Goal: Navigation & Orientation: Understand site structure

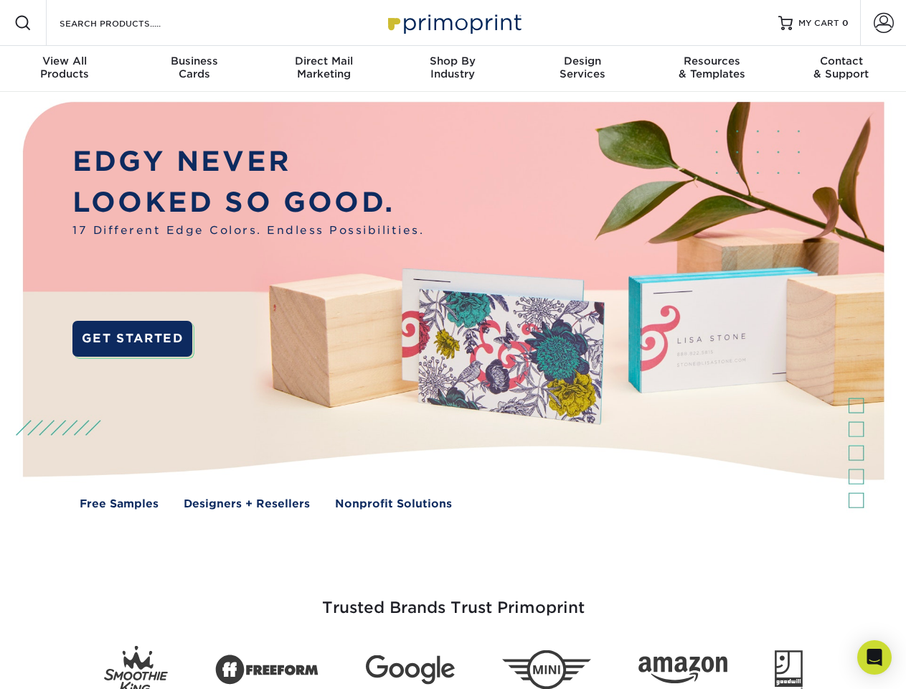
click at [453, 344] on img at bounding box center [452, 316] width 897 height 449
click at [23, 23] on span at bounding box center [22, 22] width 17 height 17
click at [883, 23] on span at bounding box center [884, 23] width 20 height 20
click at [65, 69] on div "View All Products" at bounding box center [64, 68] width 129 height 26
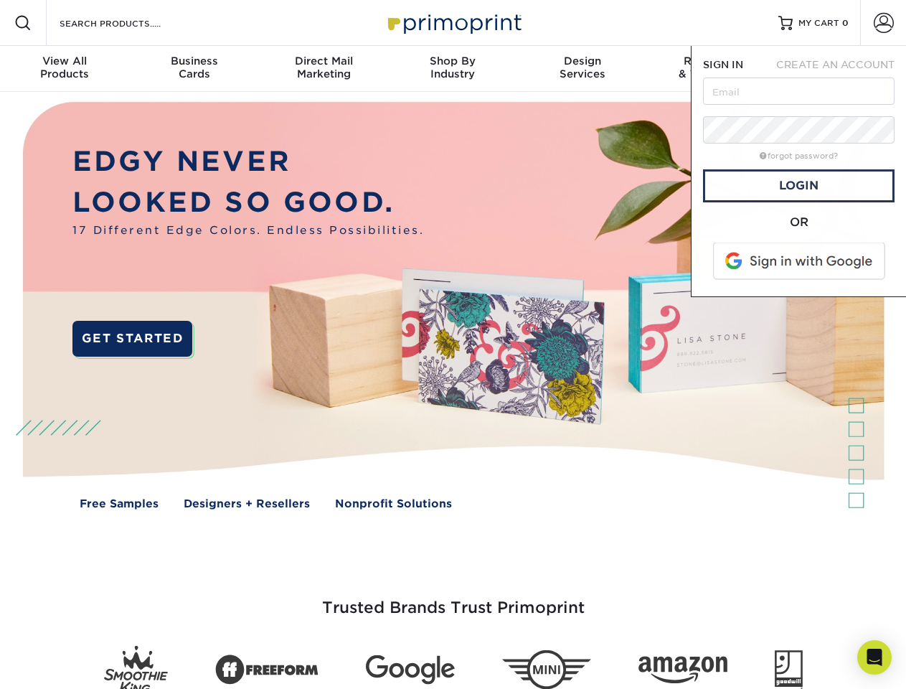
click at [194, 69] on div "Business Cards" at bounding box center [193, 68] width 129 height 26
click at [324, 69] on div "Direct Mail Marketing" at bounding box center [323, 68] width 129 height 26
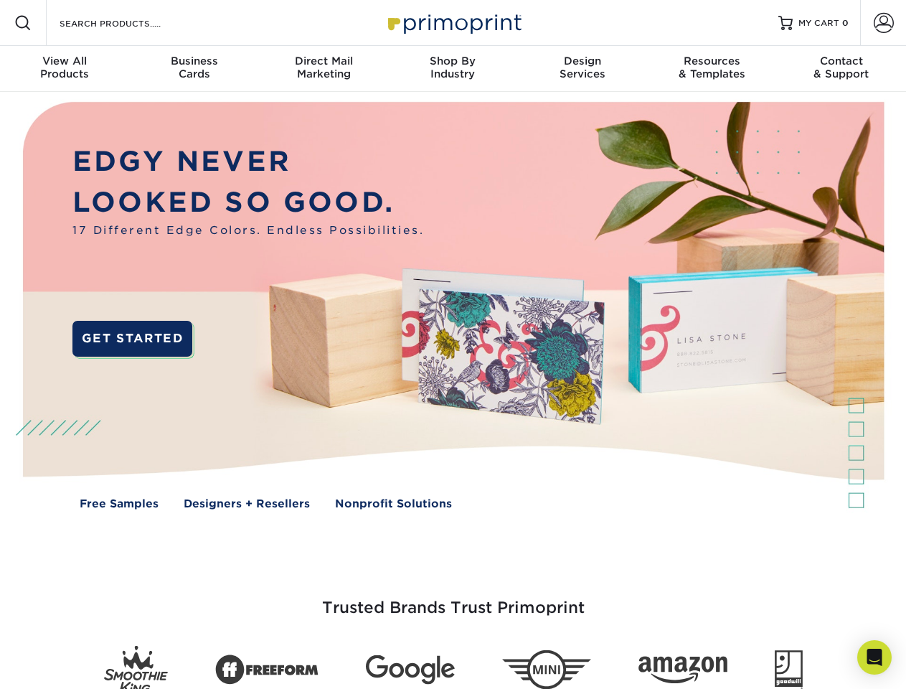
click at [453, 69] on div "Shop By Industry" at bounding box center [452, 68] width 129 height 26
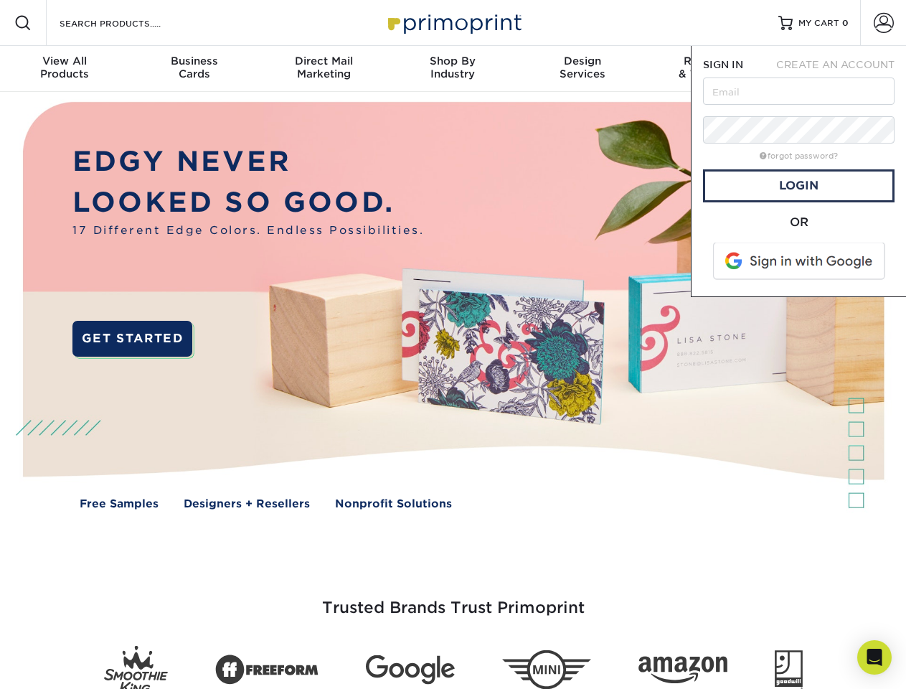
click at [583, 69] on div "Design Services" at bounding box center [582, 68] width 129 height 26
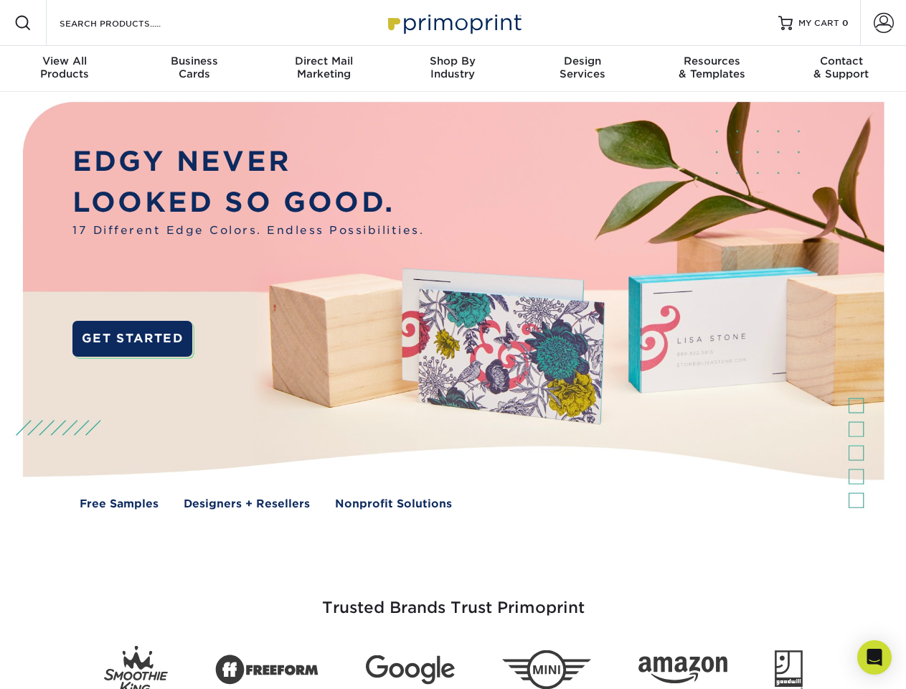
click at [712, 69] on span "SIGN IN" at bounding box center [723, 64] width 40 height 11
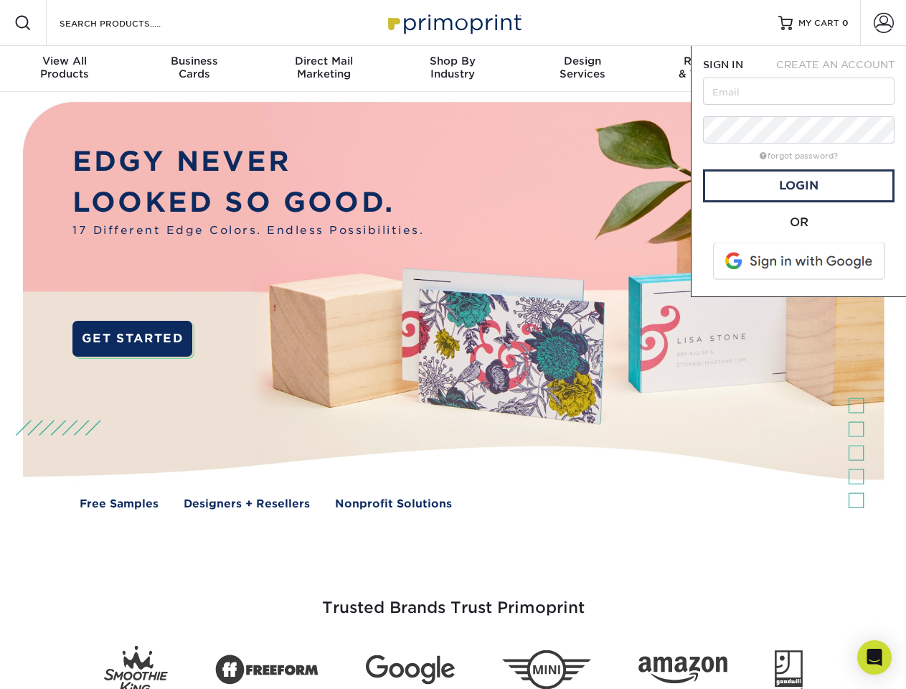
click at [842, 69] on div "Contact & Support" at bounding box center [841, 68] width 129 height 26
